Goal: Transaction & Acquisition: Register for event/course

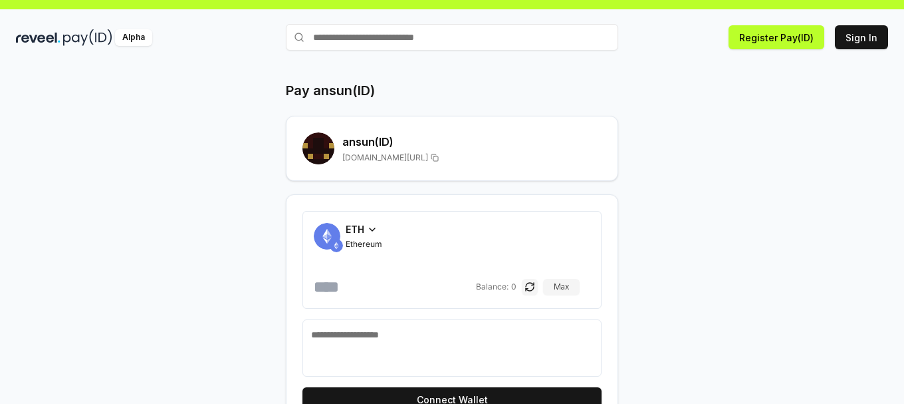
scroll to position [55, 0]
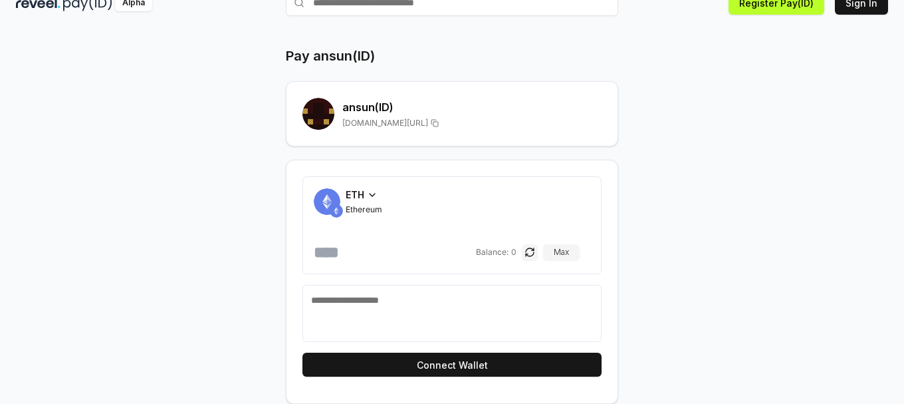
click at [644, 229] on div "Pay ansun(ID) ansun (ID) reveel.id/pay/ansun ETH Ethereum Balance: 0 Max Connec…" at bounding box center [452, 225] width 798 height 357
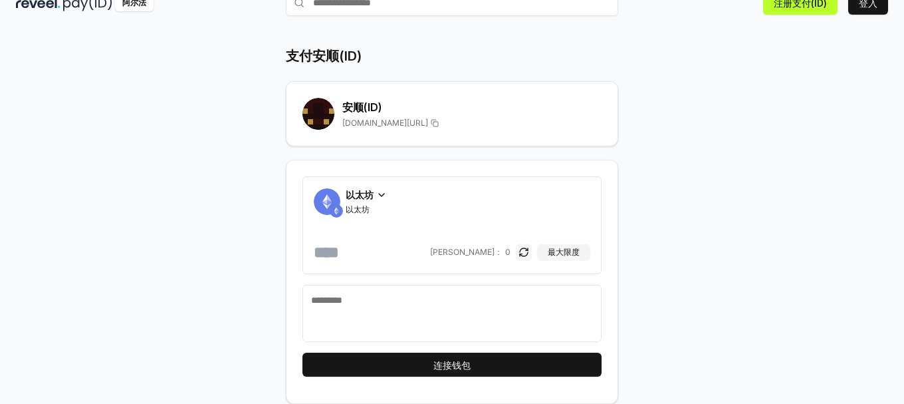
scroll to position [0, 0]
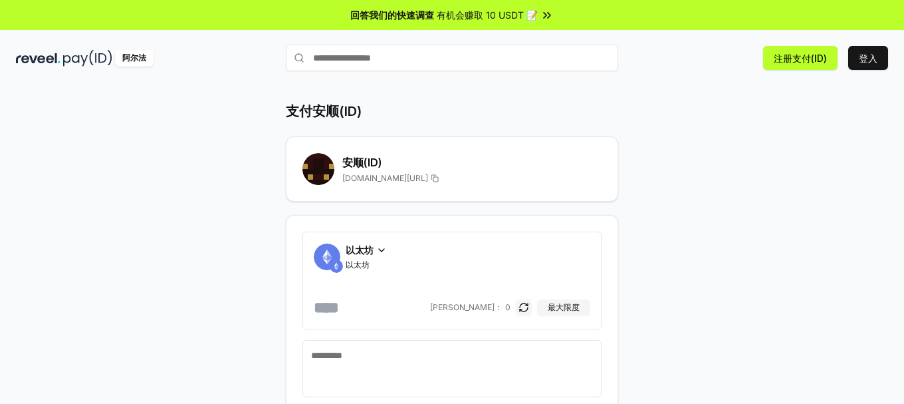
click at [488, 16] on font "有机会赚取 10 USDT 📝" at bounding box center [487, 14] width 101 height 11
click at [402, 60] on input "text" at bounding box center [452, 58] width 332 height 27
click at [92, 59] on img at bounding box center [87, 58] width 49 height 17
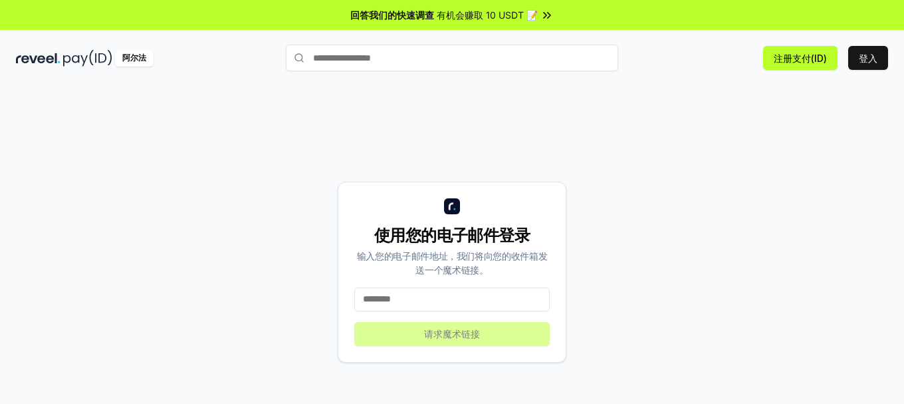
click at [462, 302] on input at bounding box center [451, 299] width 195 height 24
click at [627, 250] on div "使用您的电子邮件登录 输入您的电子邮件地址，我们将向您的收件箱发送一个魔术链接。 请求魔术链接" at bounding box center [452, 272] width 872 height 340
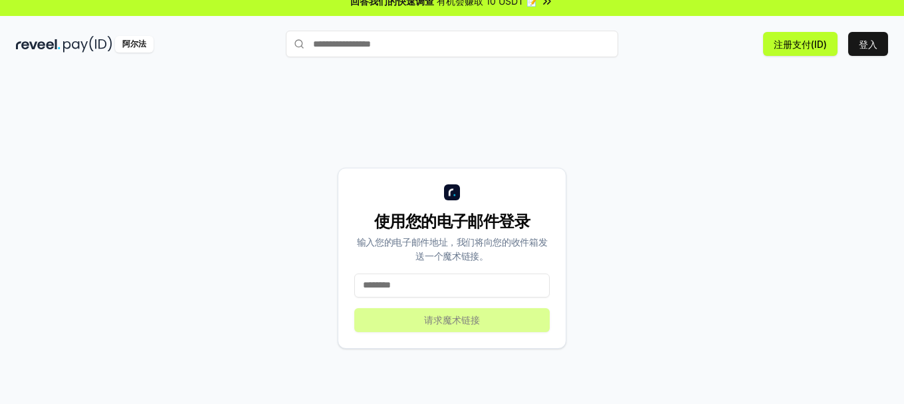
scroll to position [38, 0]
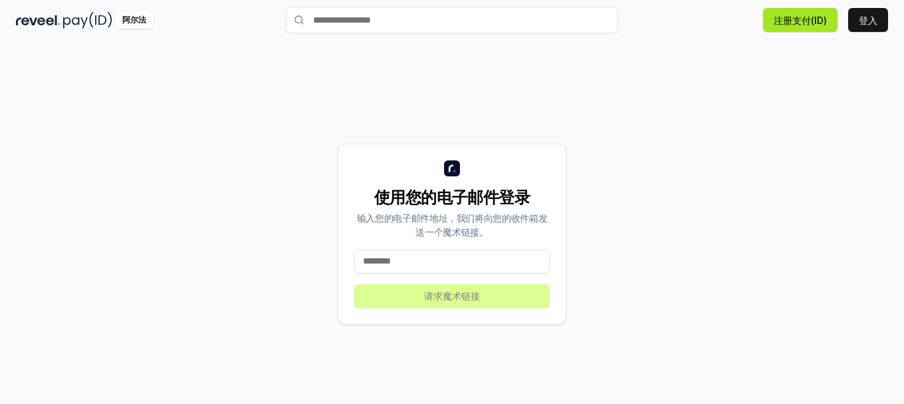
click at [809, 23] on font "注册支付(ID)" at bounding box center [800, 20] width 53 height 11
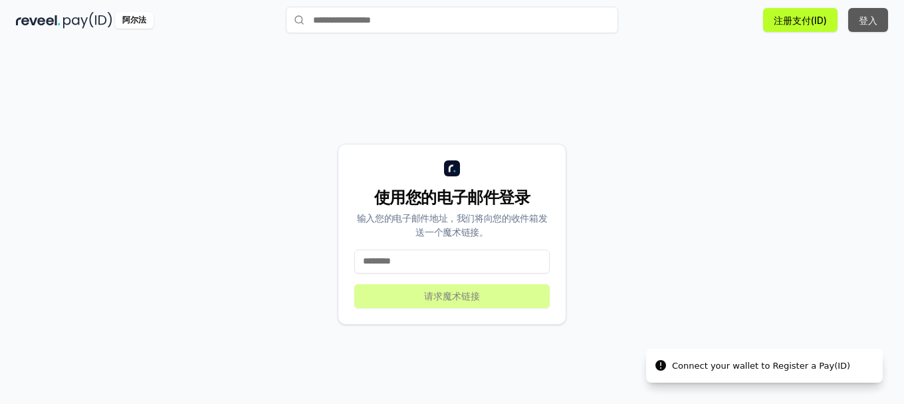
click at [864, 22] on font "登入" at bounding box center [868, 20] width 19 height 11
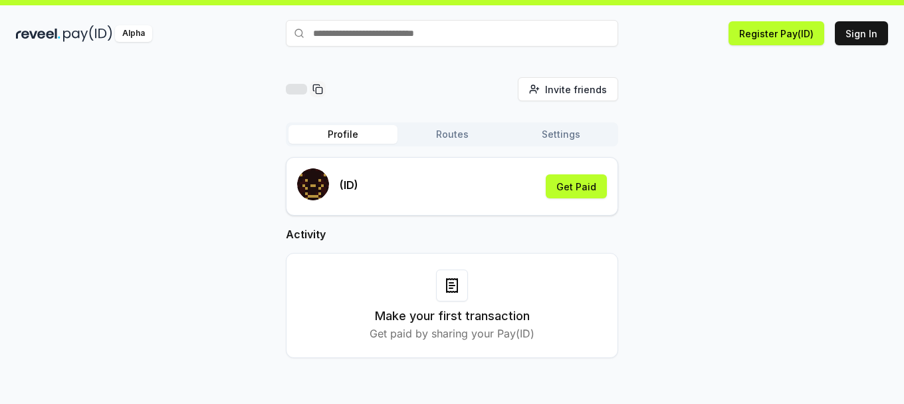
scroll to position [38, 0]
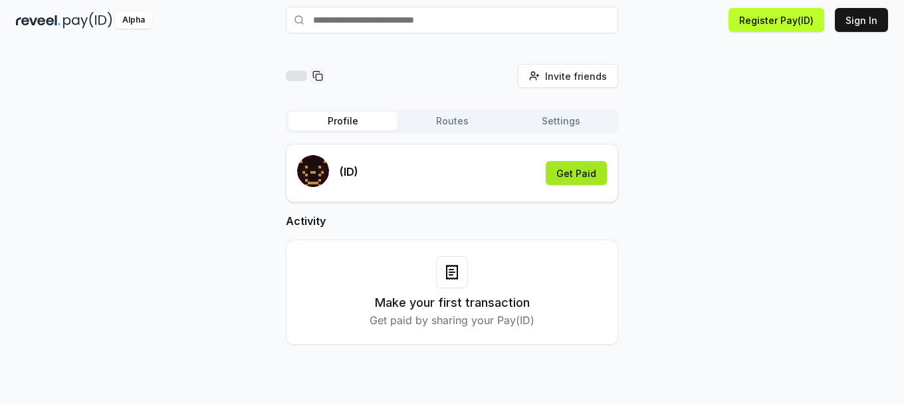
click at [595, 183] on button "Get Paid" at bounding box center [576, 173] width 61 height 24
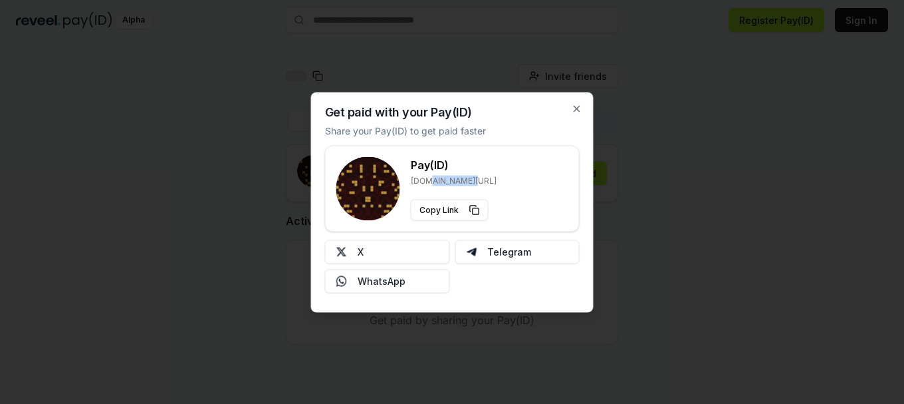
drag, startPoint x: 466, startPoint y: 178, endPoint x: 425, endPoint y: 174, distance: 40.7
click at [425, 174] on div "Pay(ID) reveel.id/pay/" at bounding box center [454, 170] width 86 height 29
click at [515, 178] on div "Pay(ID) reveel.id/pay/ Copy Link" at bounding box center [452, 188] width 232 height 64
click at [578, 110] on icon "button" at bounding box center [576, 108] width 5 height 5
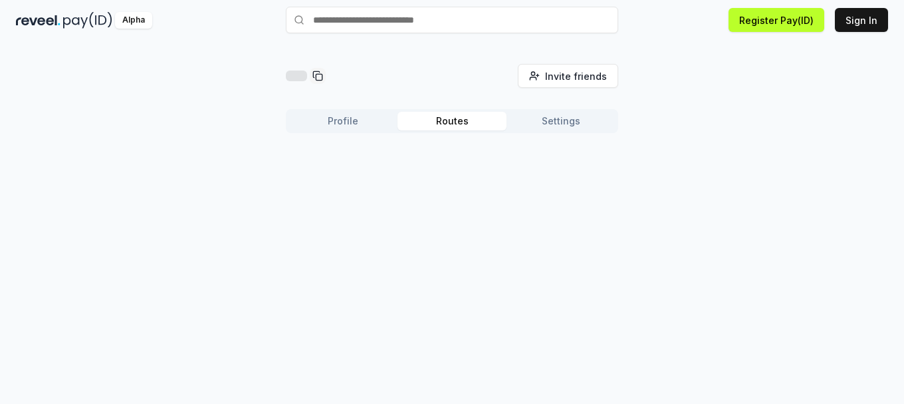
click at [460, 123] on button "Routes" at bounding box center [452, 121] width 109 height 19
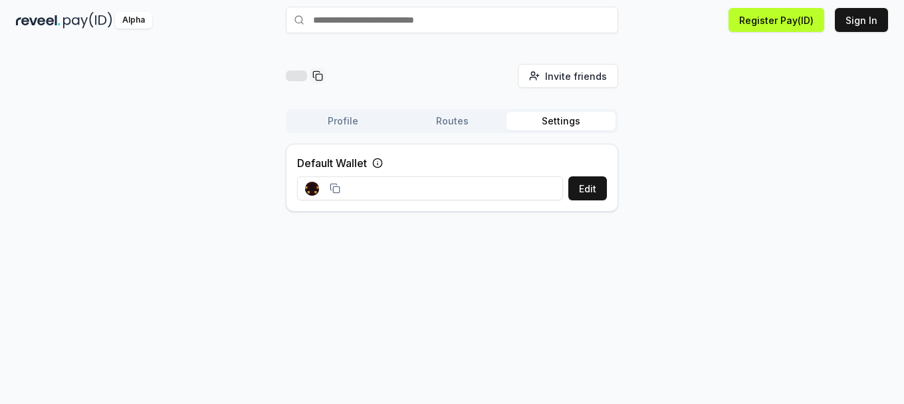
click at [581, 122] on button "Settings" at bounding box center [561, 121] width 109 height 19
click at [352, 122] on button "Profile" at bounding box center [343, 121] width 109 height 19
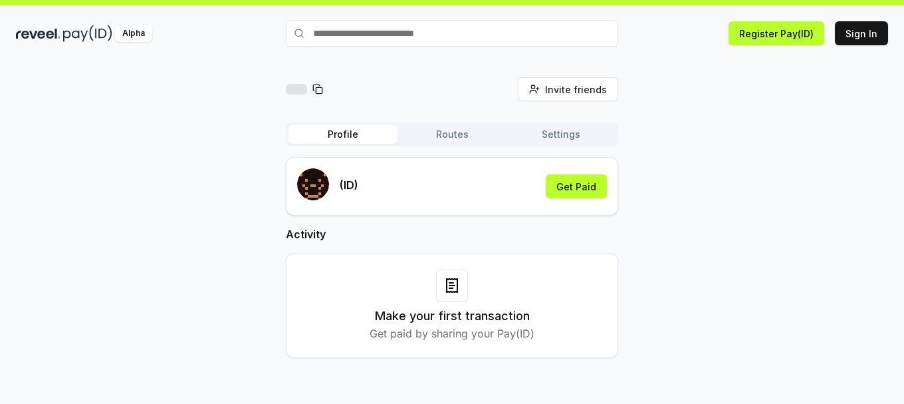
scroll to position [38, 0]
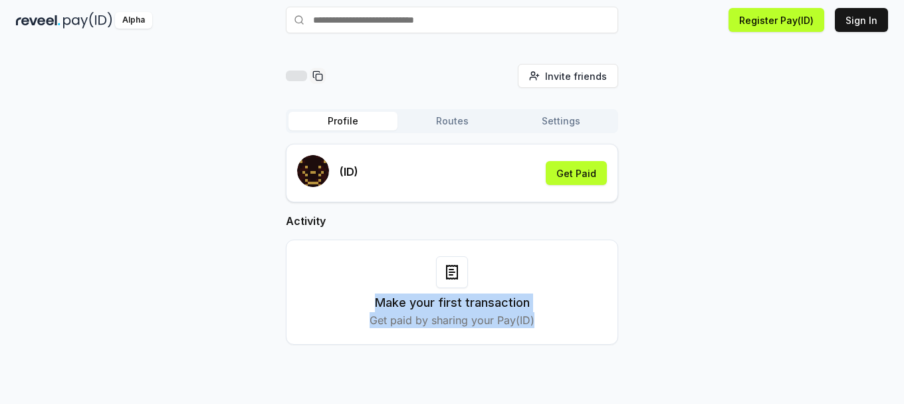
drag, startPoint x: 535, startPoint y: 320, endPoint x: 360, endPoint y: 297, distance: 176.4
click at [360, 297] on div "Make your first transaction Get paid by sharing your Pay(ID)" at bounding box center [451, 292] width 299 height 72
click at [475, 307] on h3 "Make your first transaction" at bounding box center [452, 302] width 155 height 19
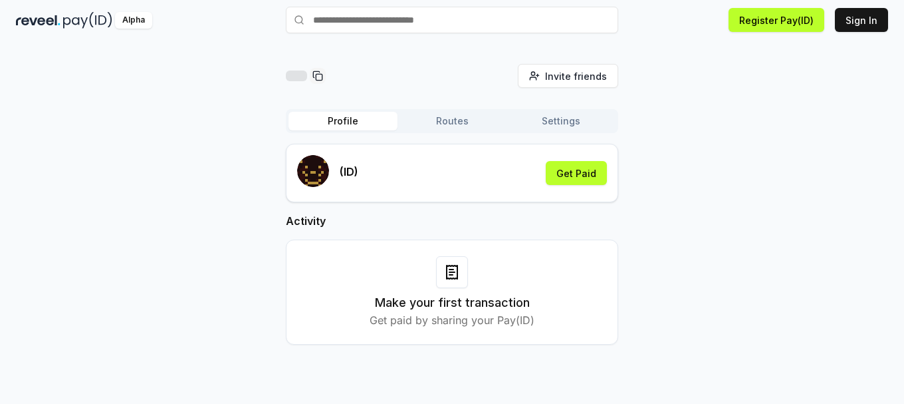
scroll to position [0, 0]
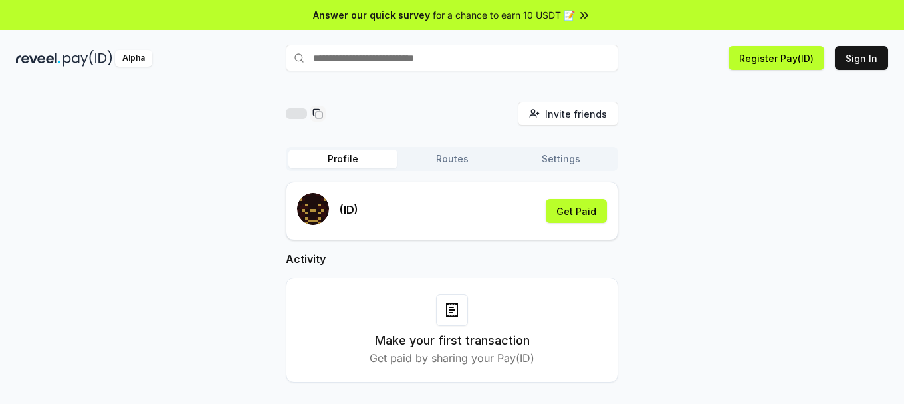
click at [453, 160] on button "Routes" at bounding box center [452, 159] width 109 height 19
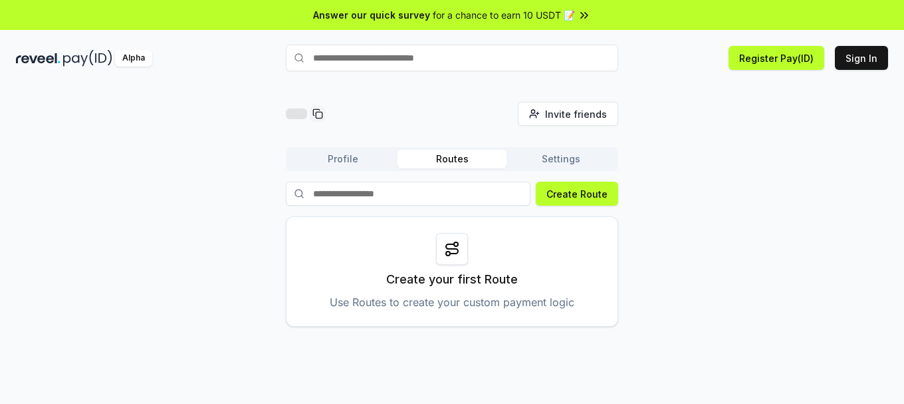
click at [348, 159] on button "Profile" at bounding box center [343, 159] width 109 height 19
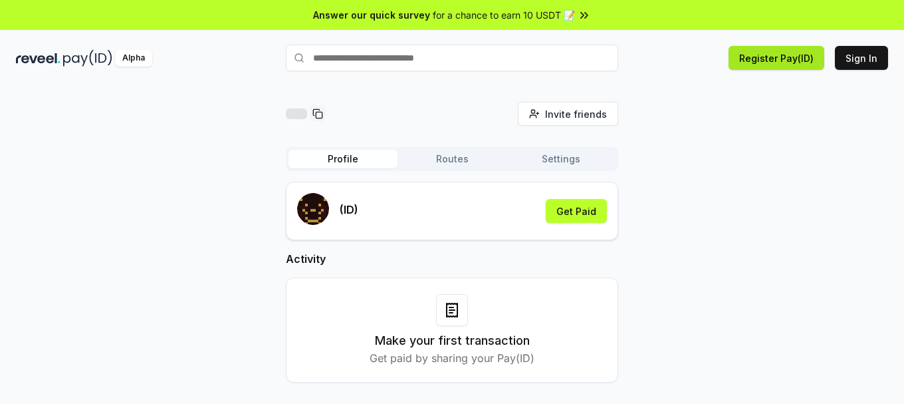
click at [764, 59] on button "Register Pay(ID)" at bounding box center [777, 58] width 96 height 24
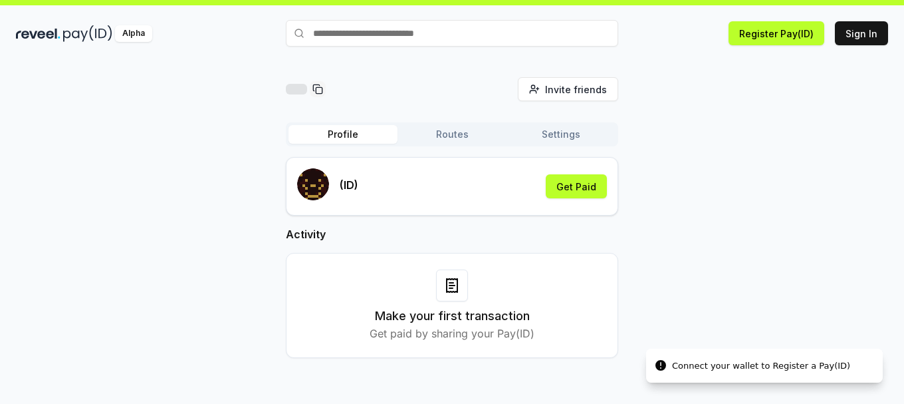
scroll to position [38, 0]
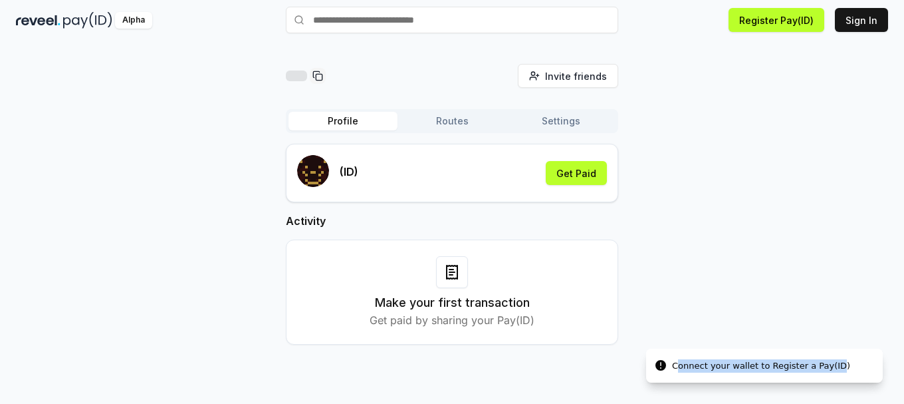
drag, startPoint x: 687, startPoint y: 364, endPoint x: 836, endPoint y: 358, distance: 149.7
click at [836, 359] on div "Connect your wallet to Register a Pay(ID)" at bounding box center [761, 365] width 178 height 13
click at [860, 24] on button "Sign In" at bounding box center [861, 20] width 53 height 24
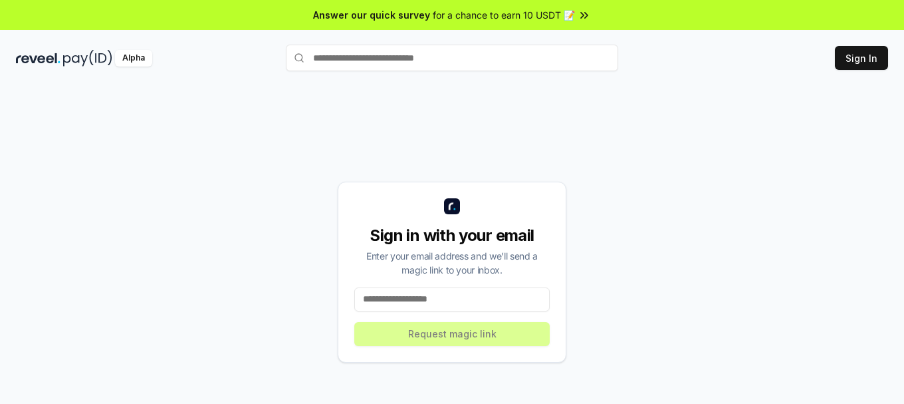
click at [474, 295] on input at bounding box center [451, 299] width 195 height 24
click at [467, 299] on input at bounding box center [451, 299] width 195 height 24
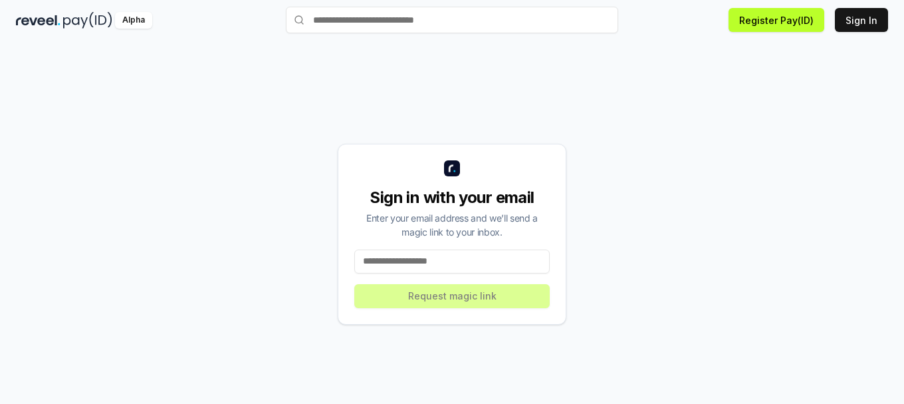
click at [467, 274] on div "Sign in with your email Enter your email address and we’ll send a magic link to…" at bounding box center [452, 234] width 229 height 181
click at [469, 261] on input at bounding box center [451, 261] width 195 height 24
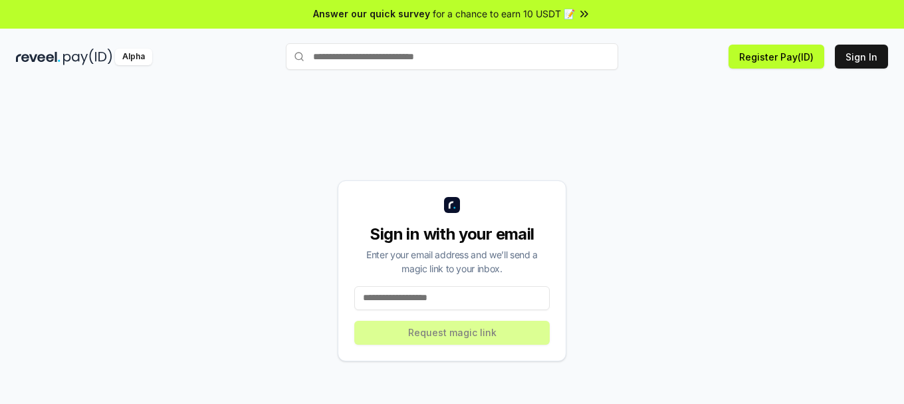
scroll to position [0, 0]
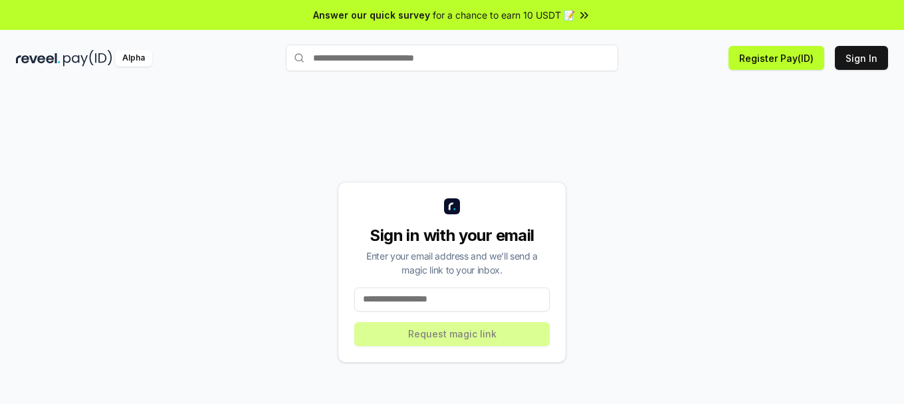
click at [465, 53] on input "text" at bounding box center [452, 58] width 332 height 27
click at [116, 62] on div "Alpha" at bounding box center [133, 58] width 37 height 17
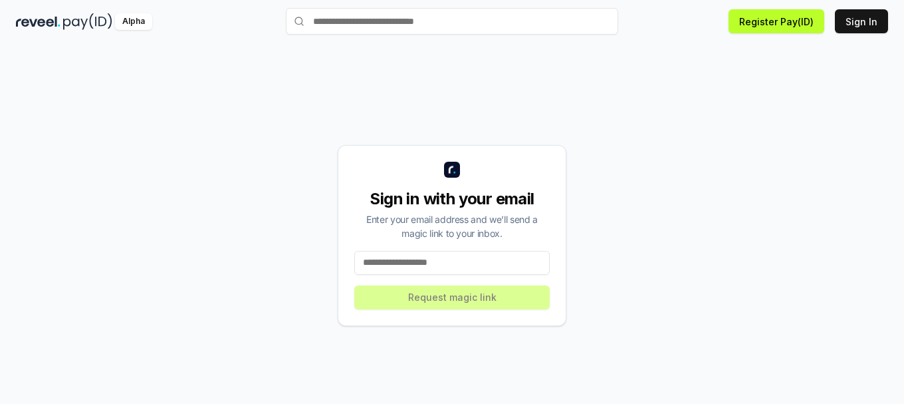
scroll to position [38, 0]
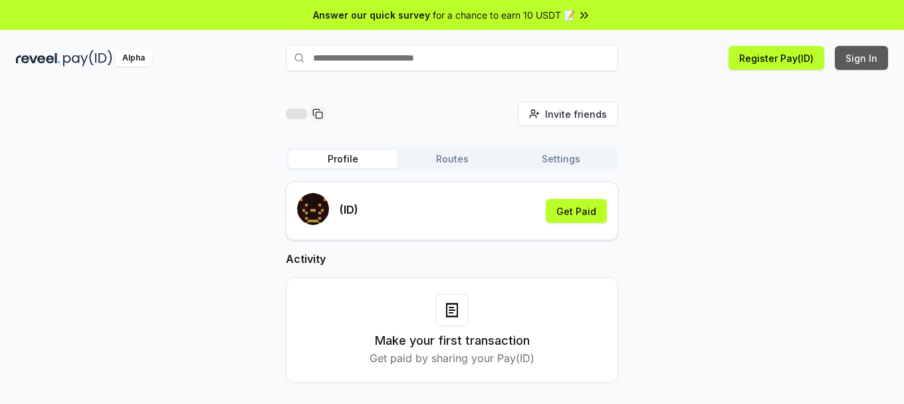
click at [865, 61] on button "Sign In" at bounding box center [861, 58] width 53 height 24
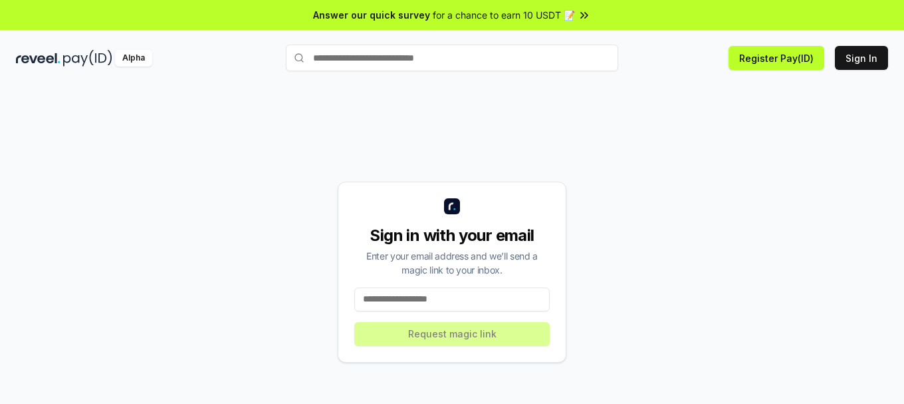
click at [423, 304] on input at bounding box center [451, 299] width 195 height 24
click at [423, 299] on input at bounding box center [451, 299] width 195 height 24
click at [440, 291] on input at bounding box center [451, 299] width 195 height 24
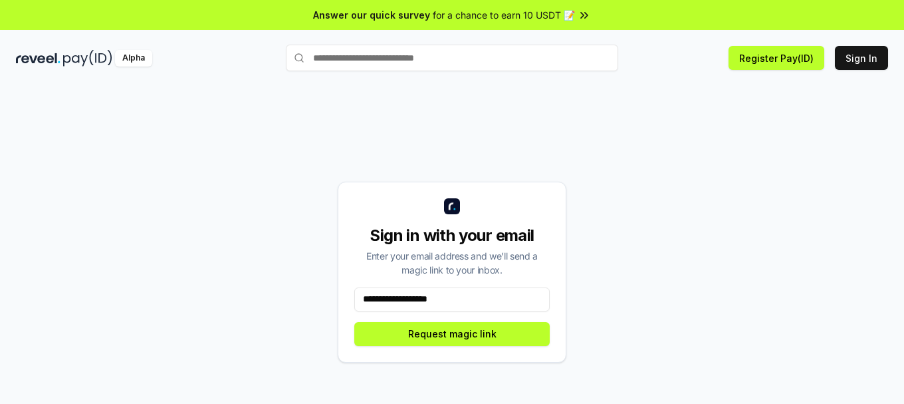
type input "**********"
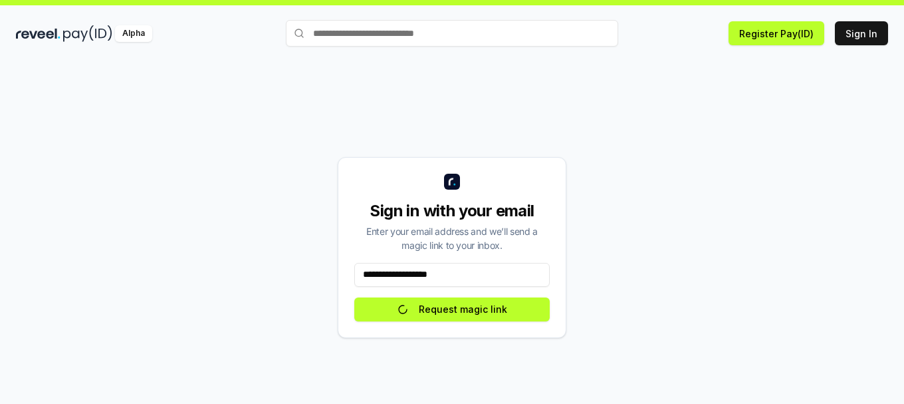
scroll to position [38, 0]
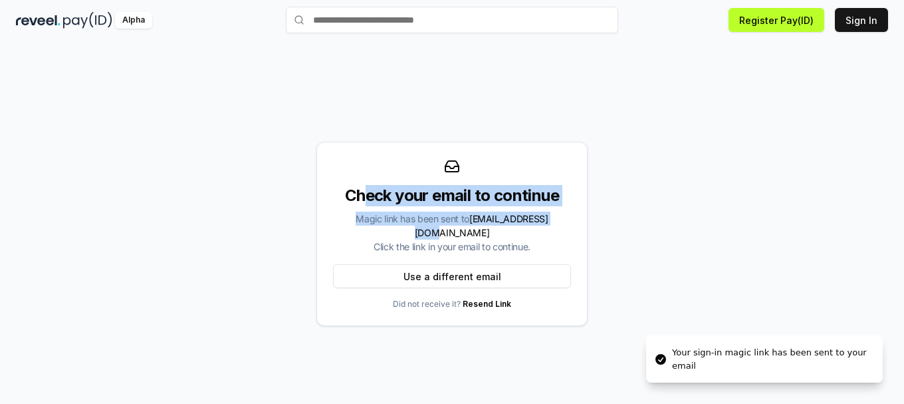
drag, startPoint x: 501, startPoint y: 205, endPoint x: 584, endPoint y: 223, distance: 85.7
click at [583, 223] on div "Check your email to continue Magic link has been sent to [EMAIL_ADDRESS][DOMAIN…" at bounding box center [451, 234] width 271 height 184
click at [585, 223] on div "Check your email to continue Magic link has been sent to [EMAIL_ADDRESS][DOMAIN…" at bounding box center [451, 234] width 271 height 184
drag, startPoint x: 356, startPoint y: 214, endPoint x: 521, endPoint y: 237, distance: 166.4
click at [521, 237] on div "Check your email to continue Magic link has been sent to [EMAIL_ADDRESS][DOMAIN…" at bounding box center [452, 219] width 238 height 68
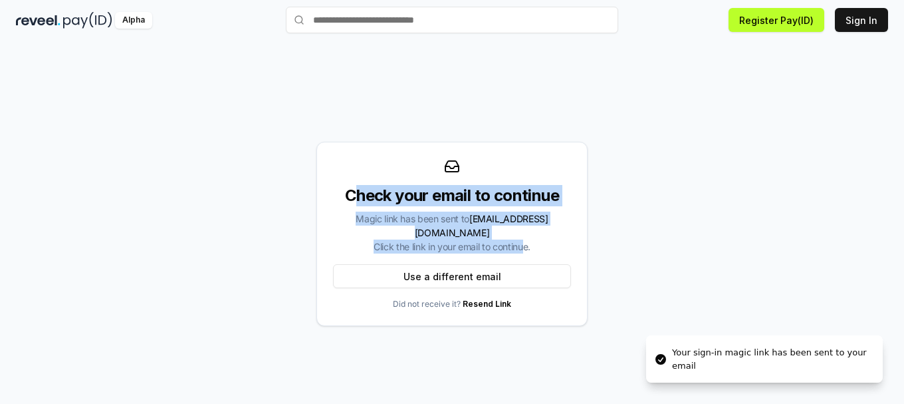
click at [521, 237] on div "Magic link has been sent to [EMAIL_ADDRESS][DOMAIN_NAME] Click the link in your…" at bounding box center [452, 232] width 238 height 42
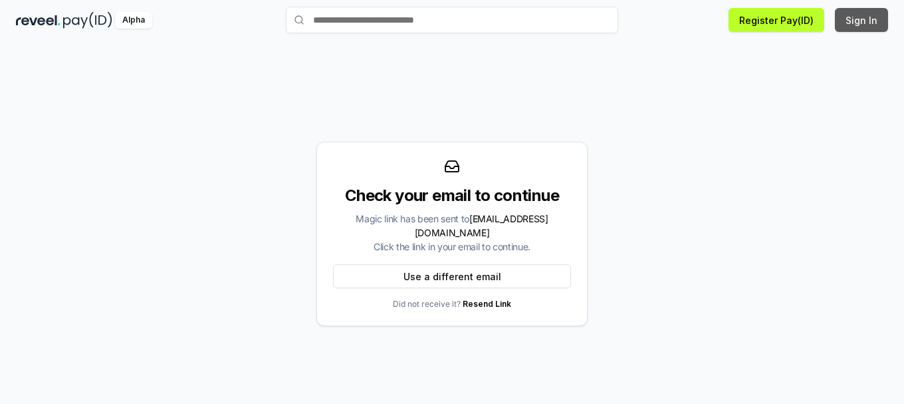
click at [840, 17] on button "Sign In" at bounding box center [861, 20] width 53 height 24
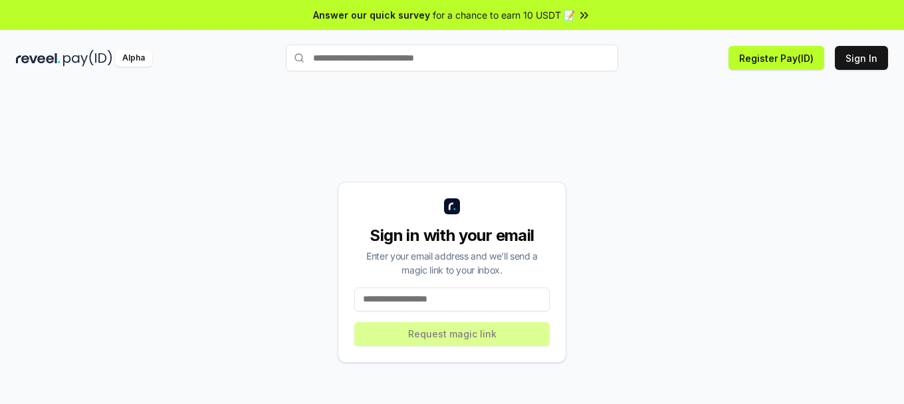
click at [57, 67] on div "Alpha Register Pay(ID) Sign In" at bounding box center [452, 58] width 904 height 35
click at [80, 47] on div "Alpha Register Pay(ID) Sign In" at bounding box center [452, 58] width 904 height 35
click at [433, 286] on div "Sign in with your email Enter your email address and we’ll send a magic link to…" at bounding box center [452, 271] width 229 height 181
click at [112, 47] on div "Alpha Register Pay(ID) Sign In" at bounding box center [452, 58] width 904 height 35
click at [81, 57] on img at bounding box center [87, 58] width 49 height 17
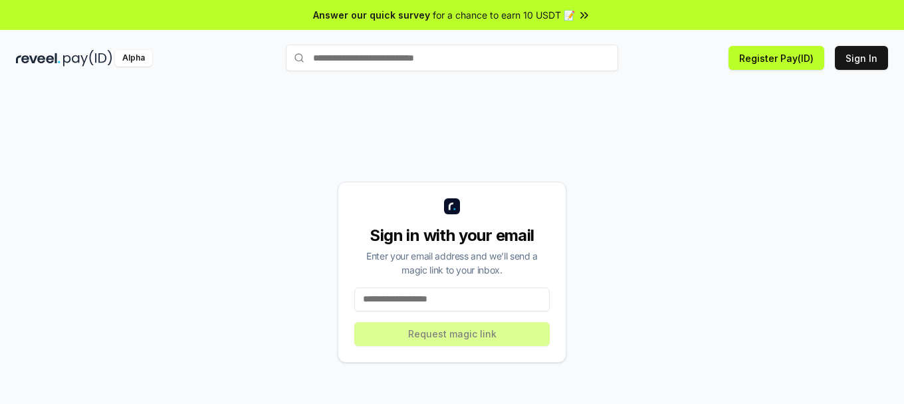
click at [81, 57] on img at bounding box center [87, 58] width 49 height 17
click at [707, 170] on div "Sign in with your email Enter your email address and we’ll send a magic link to…" at bounding box center [452, 272] width 872 height 340
